Goal: Task Accomplishment & Management: Manage account settings

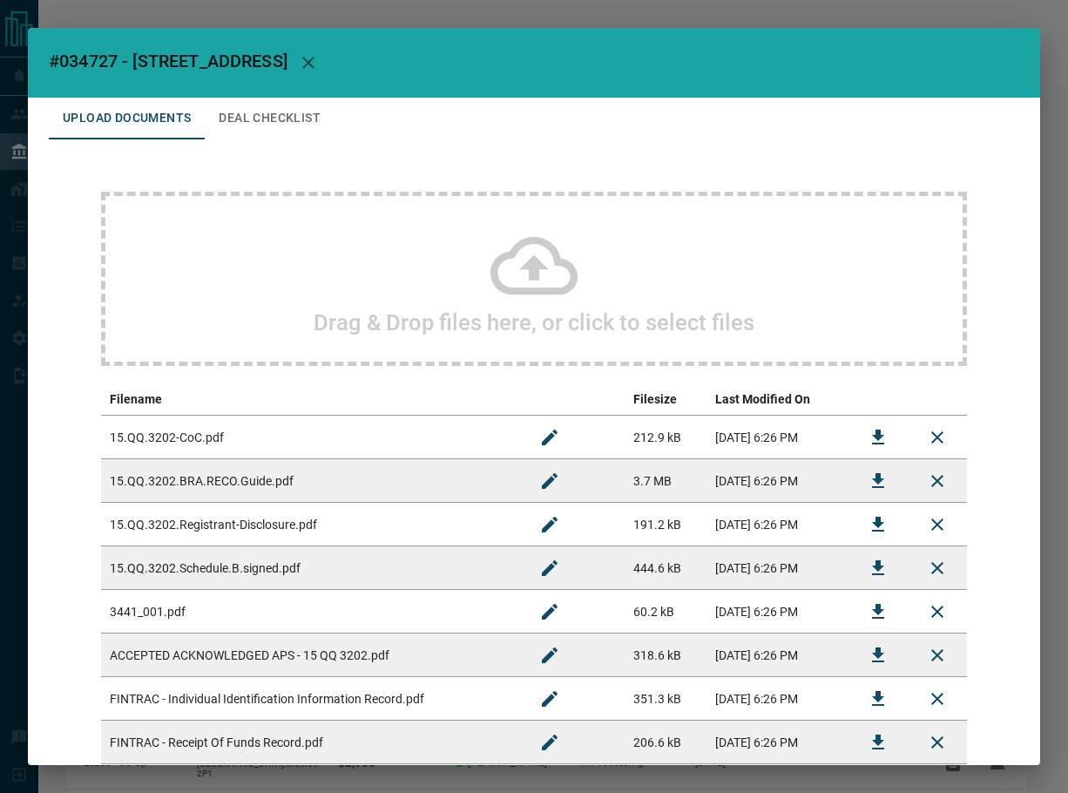
click at [83, 61] on span "#034727 - [STREET_ADDRESS]" at bounding box center [168, 61] width 239 height 21
copy span "034727"
click at [319, 64] on icon "button" at bounding box center [308, 62] width 21 height 21
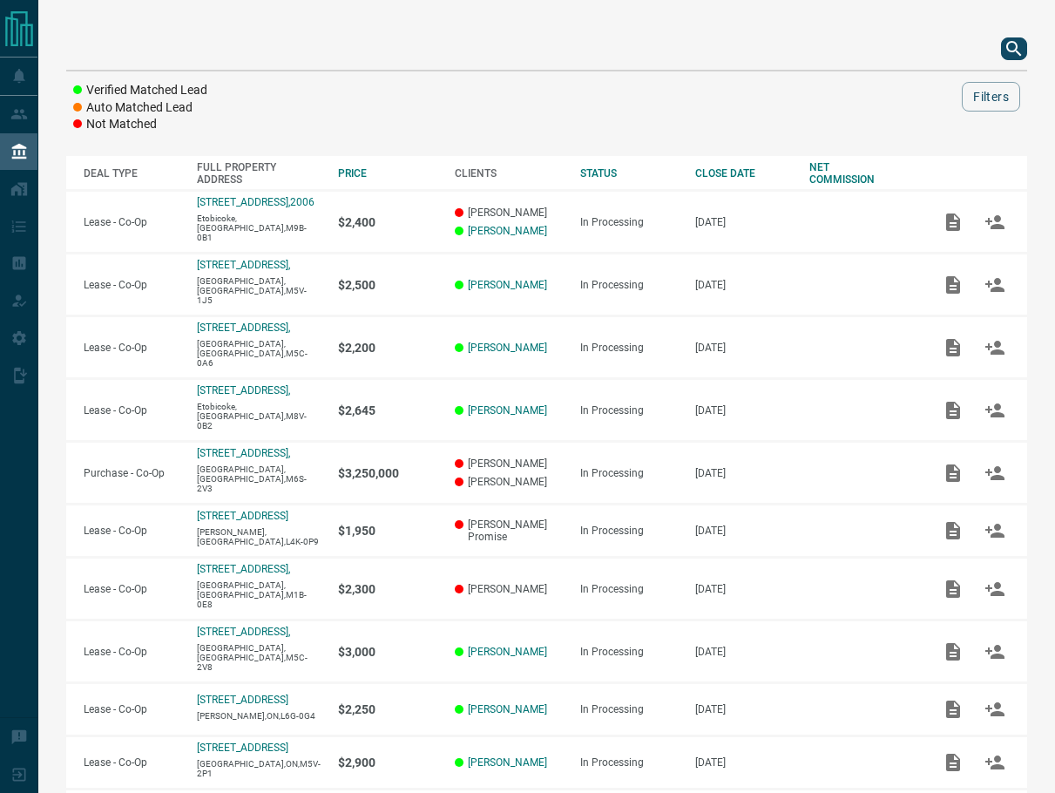
click at [1023, 44] on icon "search button" at bounding box center [1014, 48] width 21 height 21
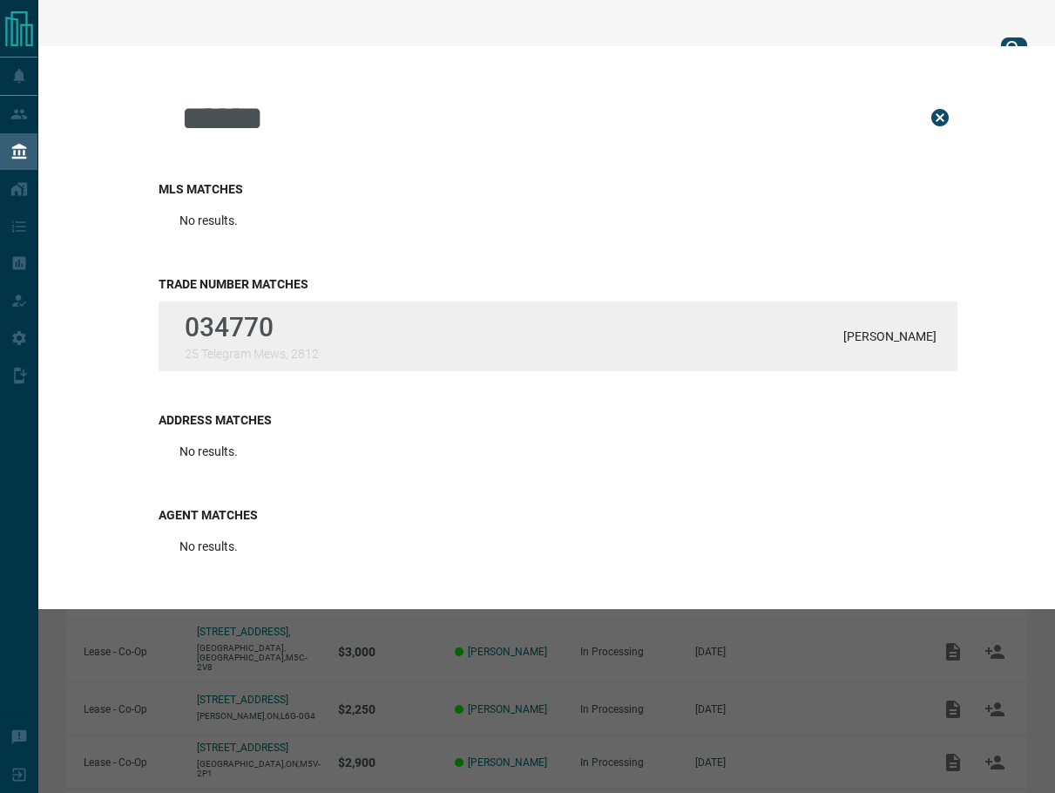
type input "******"
click at [305, 331] on p "034770" at bounding box center [252, 327] width 134 height 30
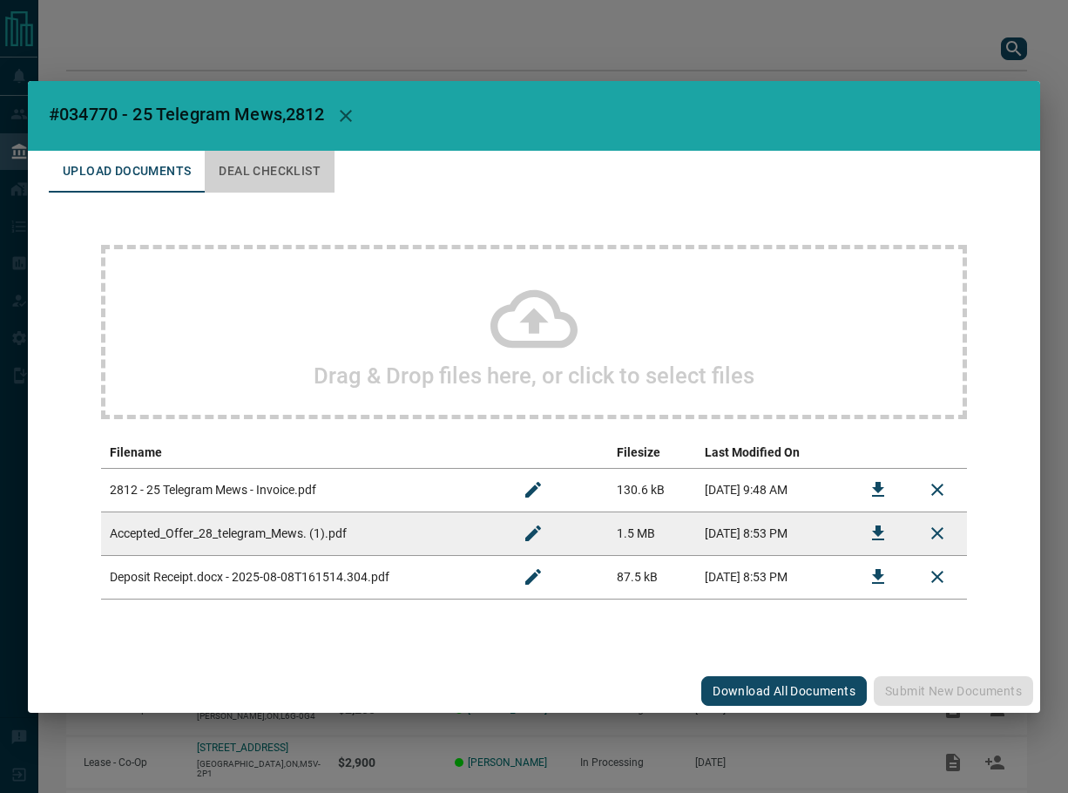
click at [274, 176] on button "Deal Checklist" at bounding box center [270, 172] width 130 height 42
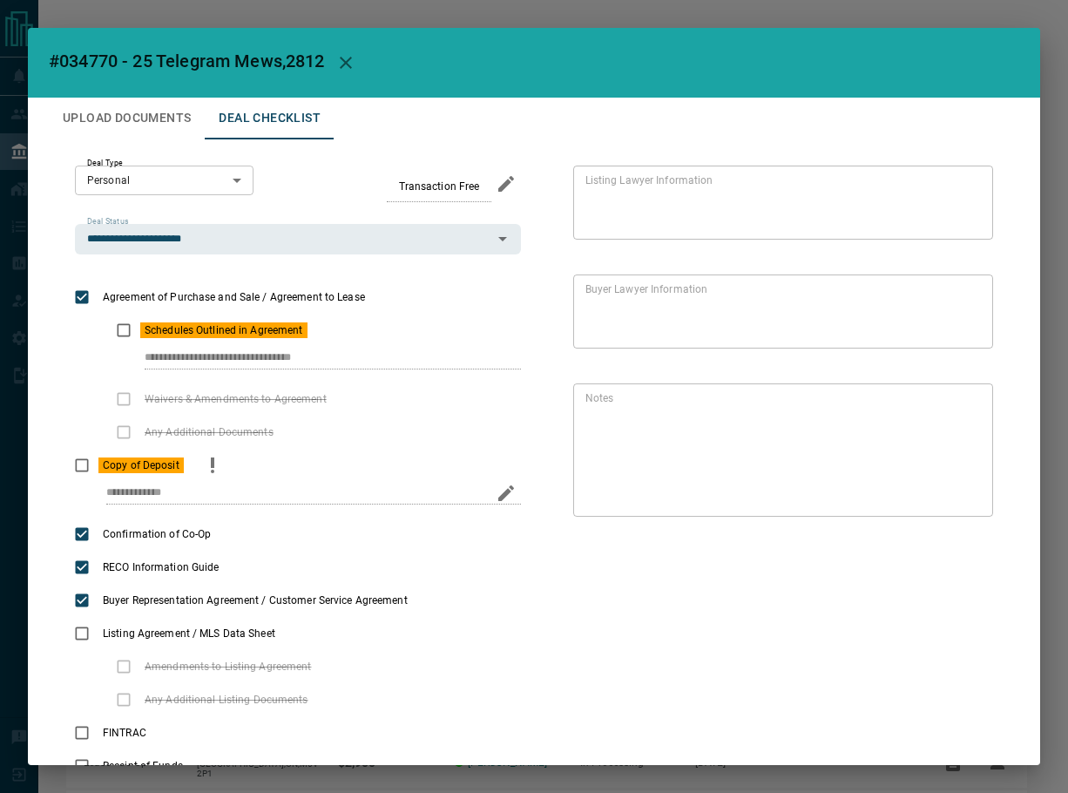
click at [219, 469] on icon "priority" at bounding box center [212, 465] width 21 height 21
drag, startPoint x: 207, startPoint y: 463, endPoint x: 105, endPoint y: 479, distance: 103.3
click at [207, 464] on icon "priority" at bounding box center [212, 465] width 21 height 21
click at [335, 335] on circle "priority" at bounding box center [336, 336] width 3 height 3
click at [114, 113] on button "Upload Documents" at bounding box center [127, 119] width 156 height 42
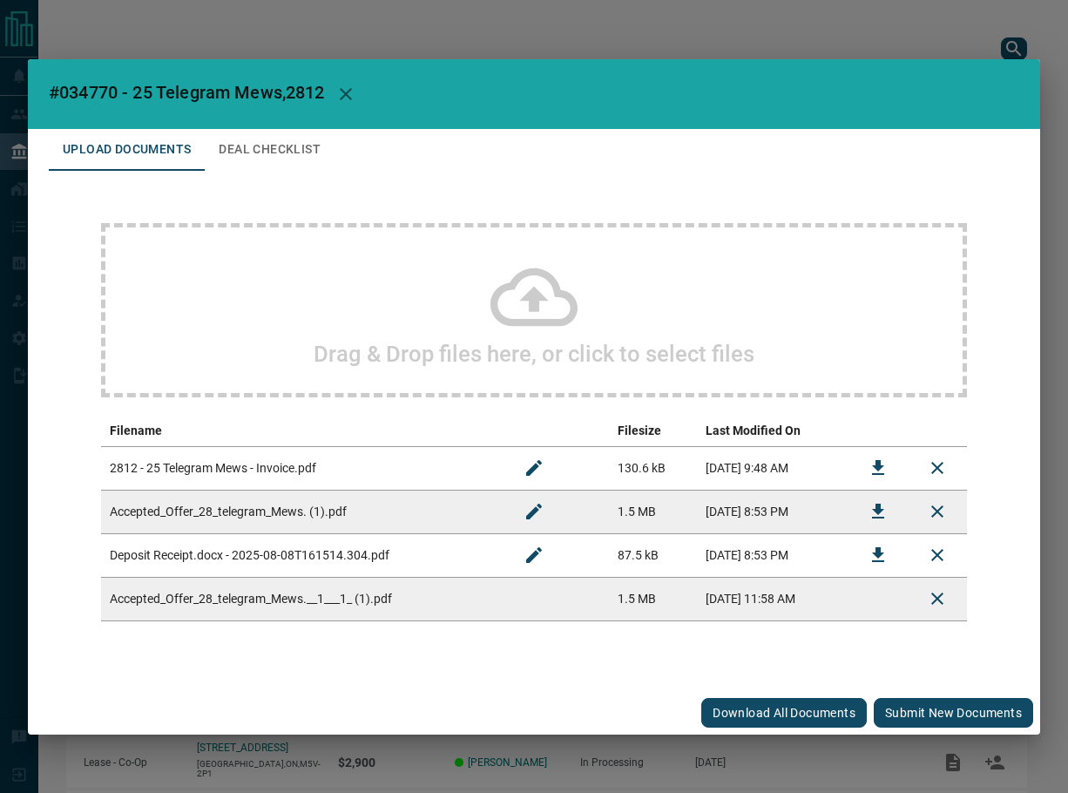
drag, startPoint x: 992, startPoint y: 720, endPoint x: 833, endPoint y: 468, distance: 298.1
click at [992, 720] on button "Submit new documents" at bounding box center [953, 713] width 159 height 30
